Goal: Download file/media

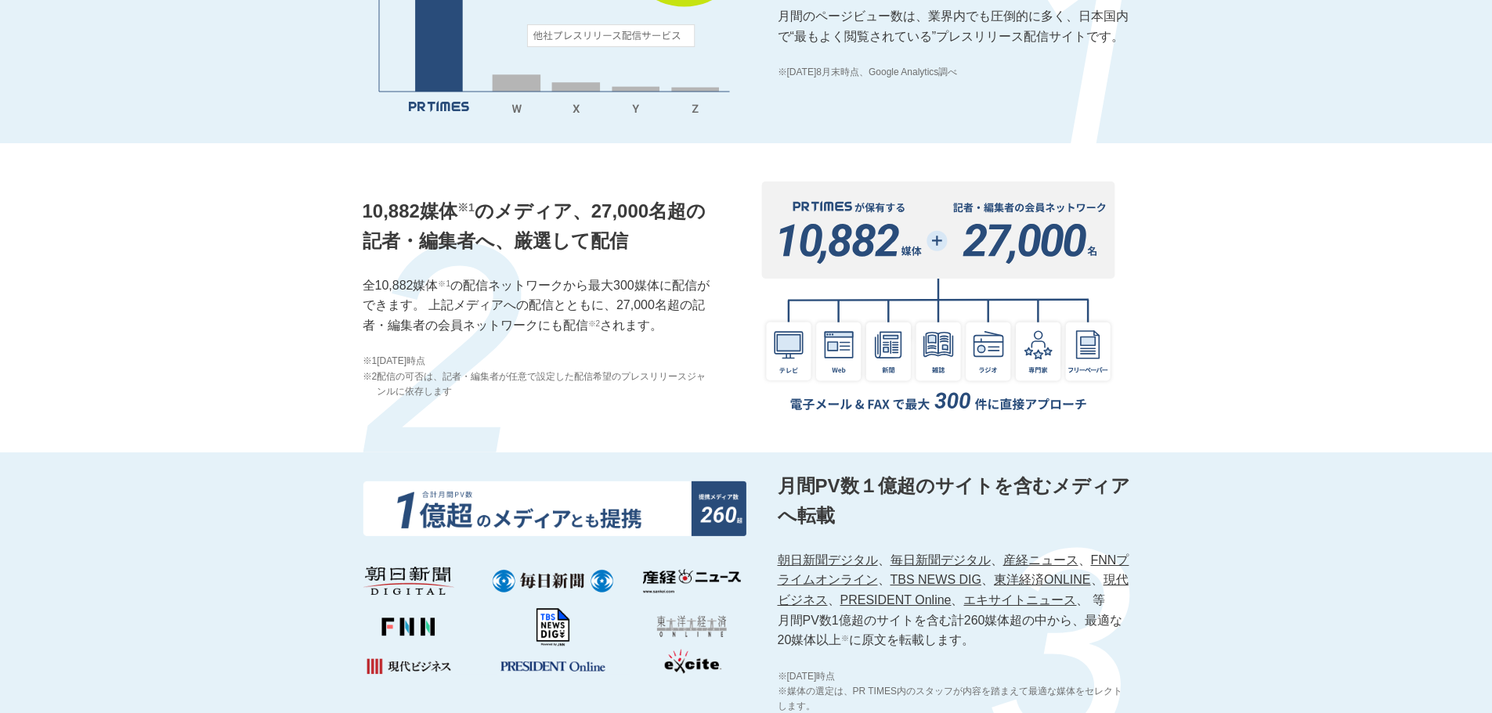
scroll to position [2350, 0]
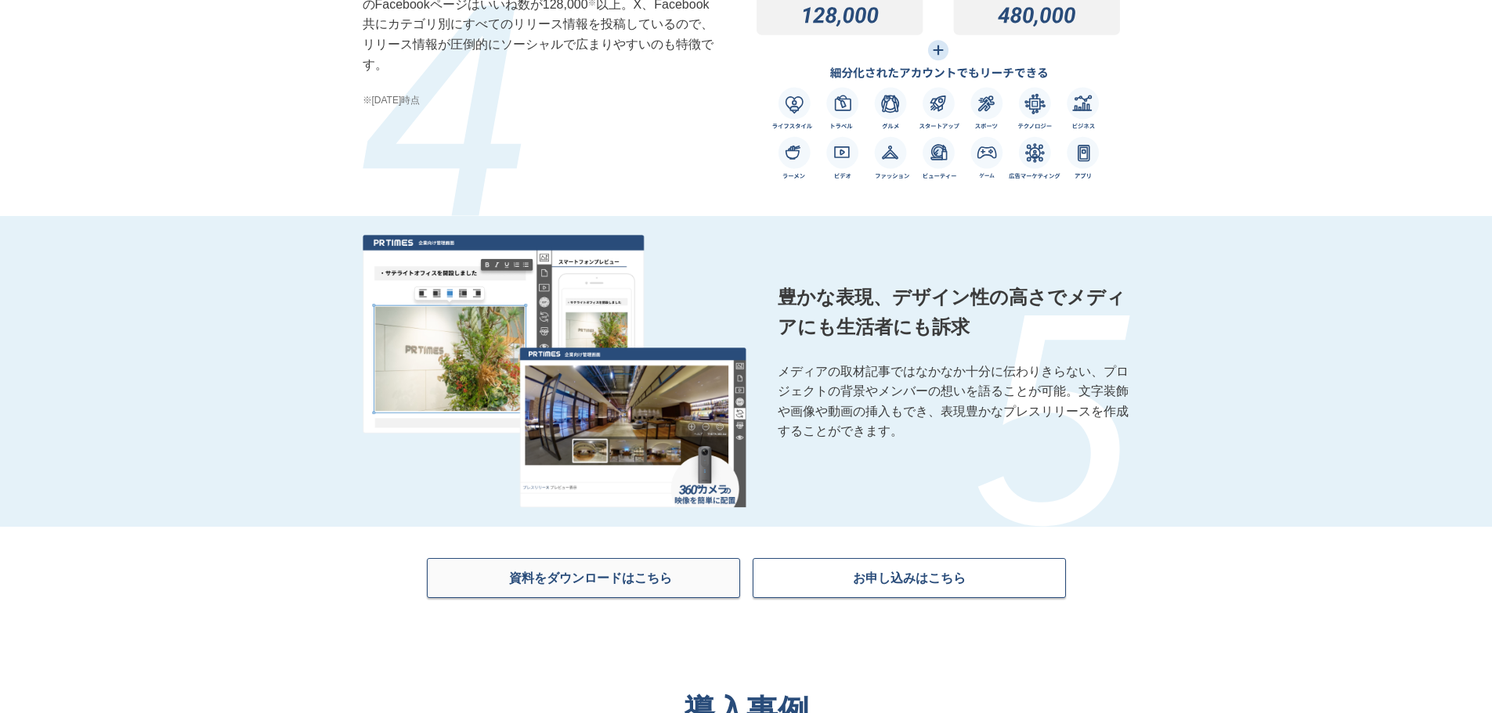
click at [643, 586] on span "資料をダウンロードはこちら" at bounding box center [590, 578] width 163 height 16
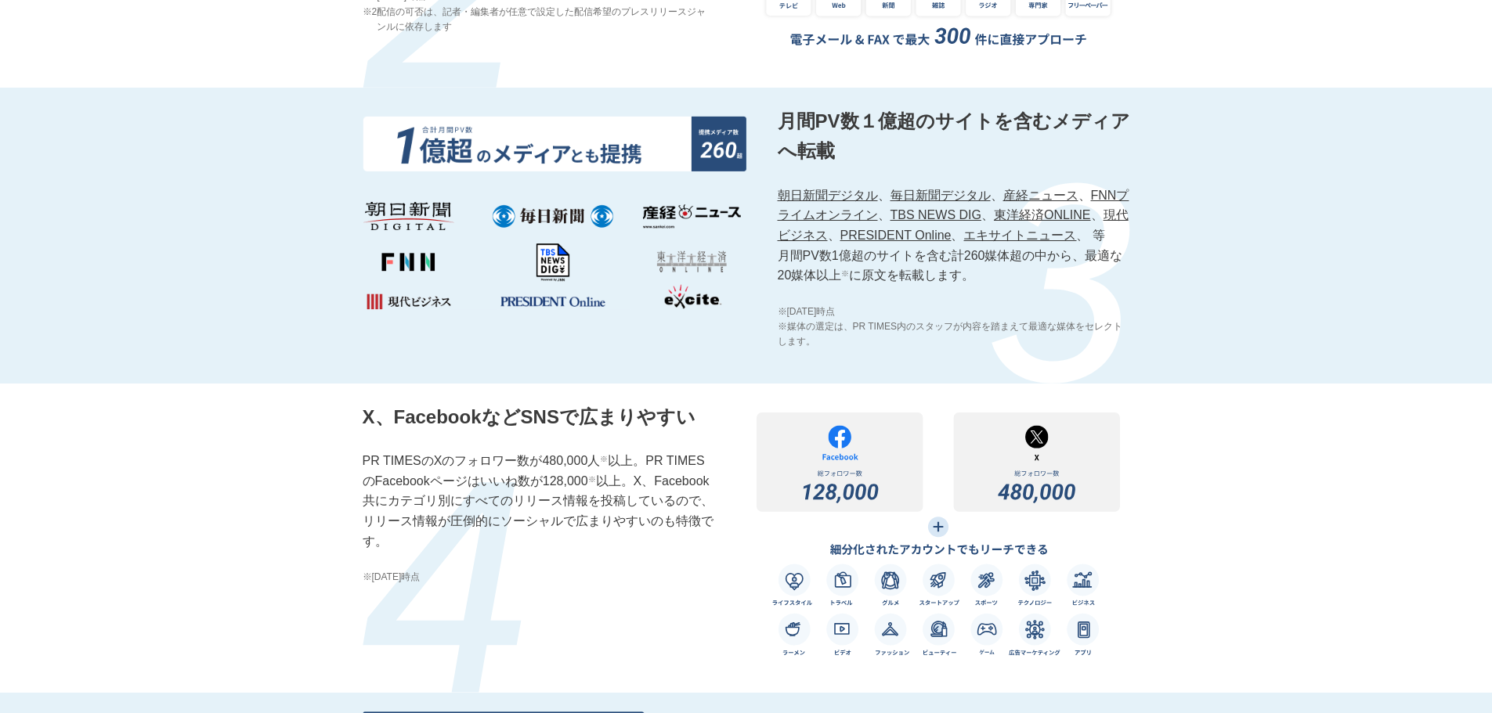
scroll to position [1880, 0]
